Goal: Check status: Check status

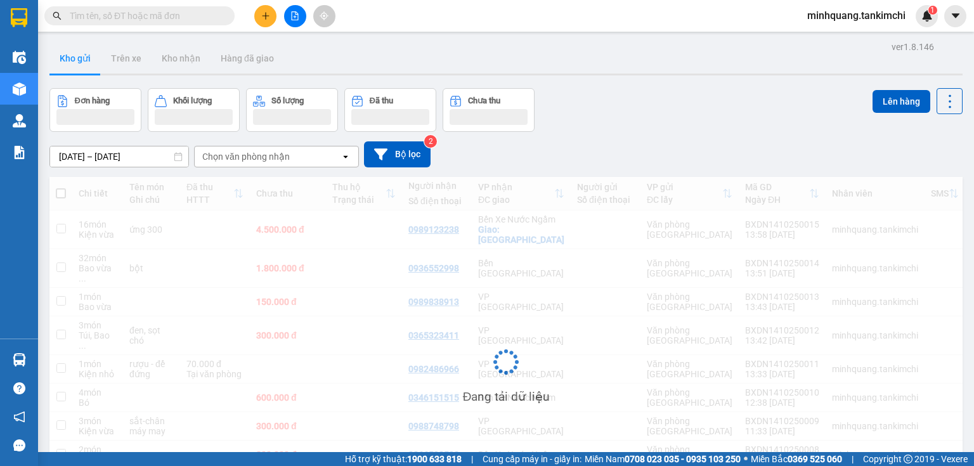
click at [148, 15] on input "text" at bounding box center [145, 16] width 150 height 14
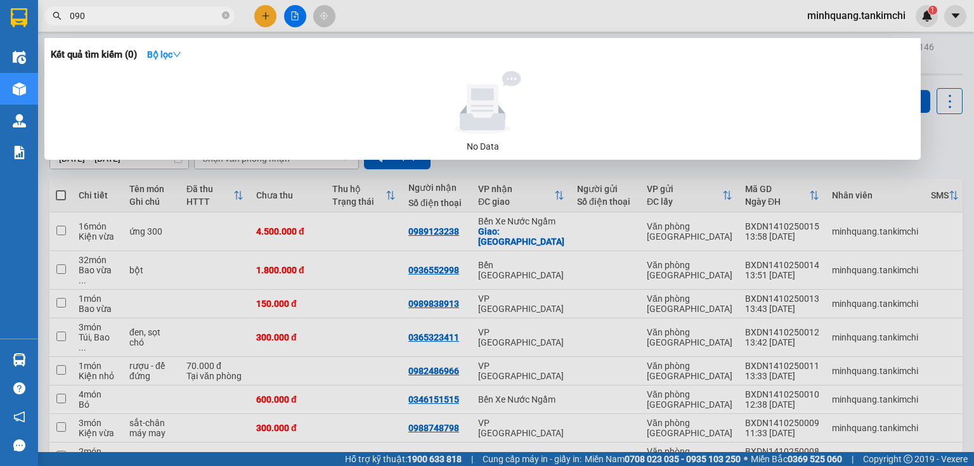
drag, startPoint x: 138, startPoint y: 13, endPoint x: 190, endPoint y: 26, distance: 53.1
click at [150, 27] on div "Kết quả tìm kiếm ( 0 ) Bộ lọc No Data 090" at bounding box center [123, 16] width 247 height 22
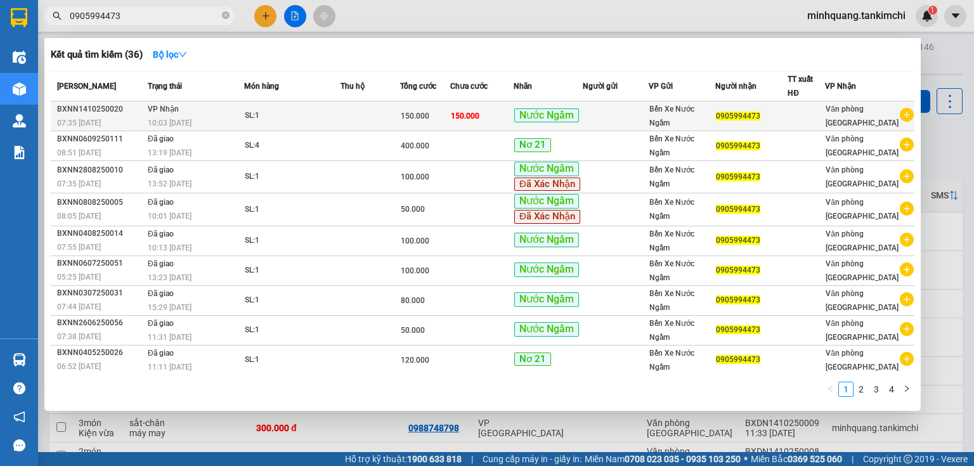
type input "0905994473"
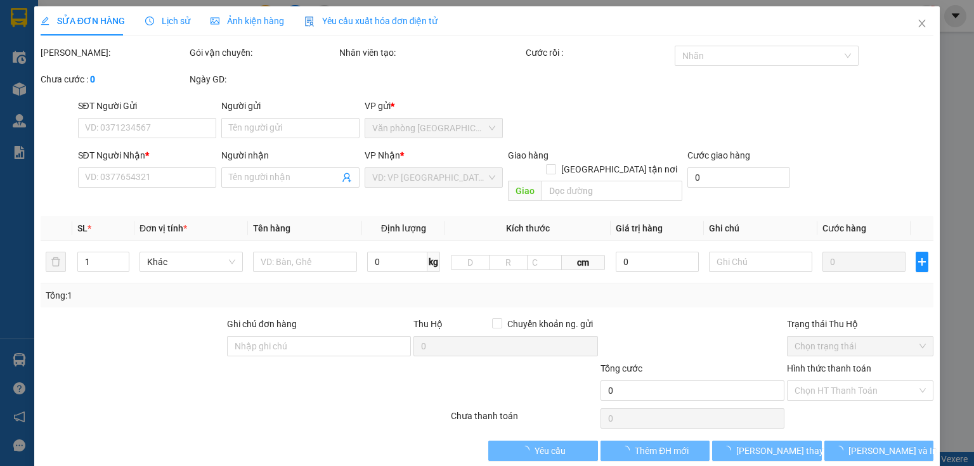
click at [159, 22] on span "Lịch sử" at bounding box center [167, 21] width 45 height 10
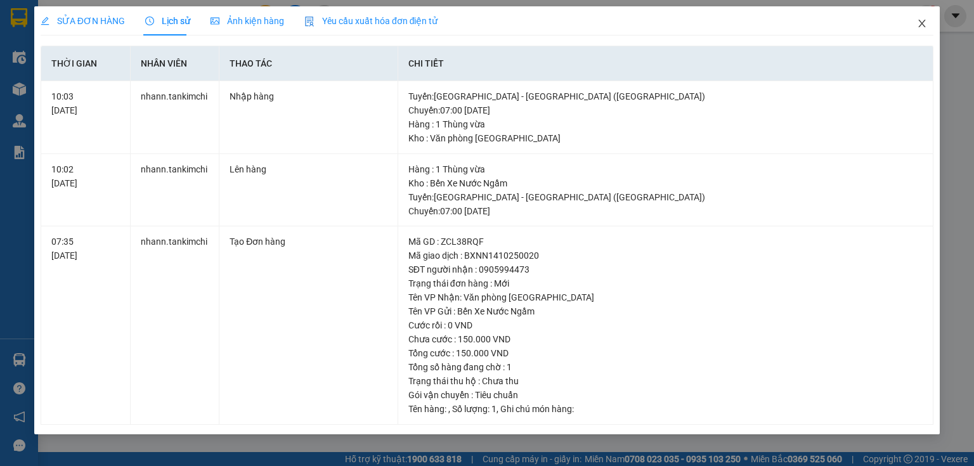
click at [923, 24] on icon "close" at bounding box center [922, 23] width 10 height 10
